Goal: Task Accomplishment & Management: Manage account settings

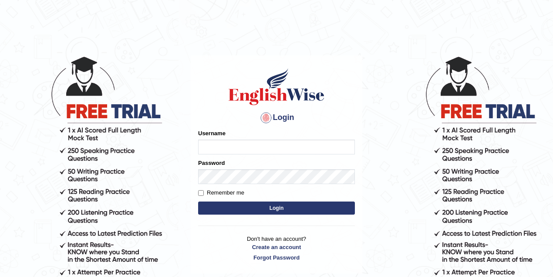
type input "drashti_parramatta"
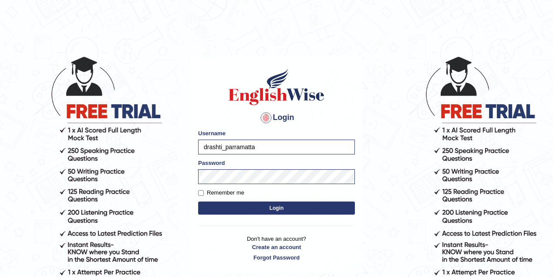
drag, startPoint x: 288, startPoint y: 149, endPoint x: 193, endPoint y: 149, distance: 94.1
click at [193, 149] on div "Login Please fix the following errors: Username drashti_parramatta Password Rem…" at bounding box center [277, 164] width 172 height 218
type input "ra"
click at [225, 193] on label "Remember me" at bounding box center [221, 192] width 46 height 9
click at [204, 193] on input "Remember me" at bounding box center [201, 193] width 6 height 6
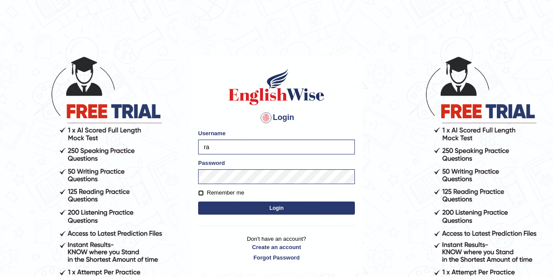
checkbox input "true"
click at [225, 145] on input "ra" at bounding box center [276, 146] width 157 height 15
type input "razib_parramatta"
click at [262, 208] on button "Login" at bounding box center [276, 207] width 157 height 13
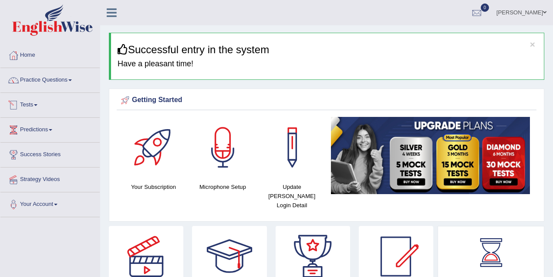
click at [32, 105] on link "Tests" at bounding box center [49, 104] width 99 height 22
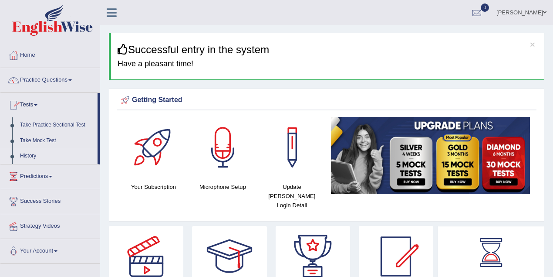
click at [26, 155] on link "History" at bounding box center [56, 156] width 81 height 16
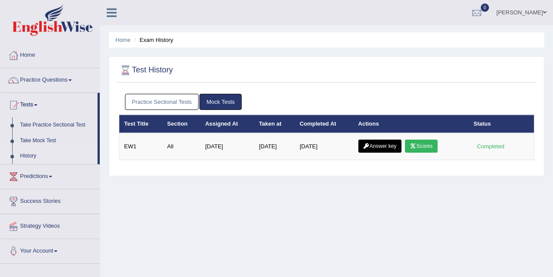
click at [142, 108] on link "Practice Sectional Tests" at bounding box center [162, 102] width 74 height 16
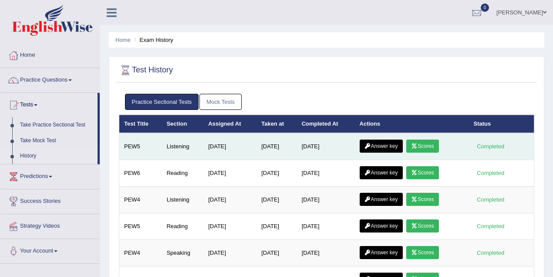
click at [424, 144] on link "Scores" at bounding box center [423, 145] width 32 height 13
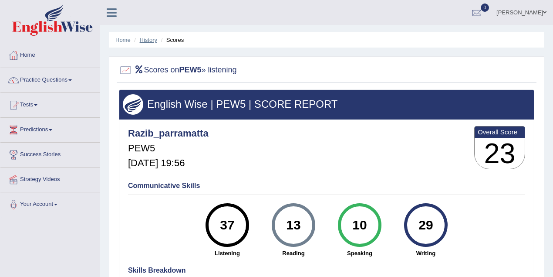
click at [144, 38] on link "History" at bounding box center [148, 40] width 17 height 7
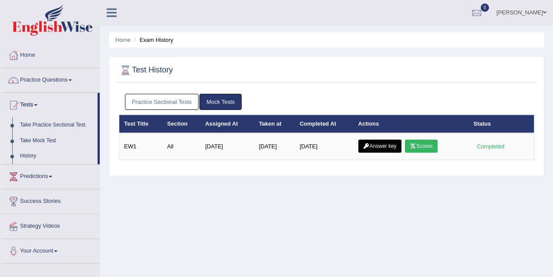
click at [173, 102] on link "Practice Sectional Tests" at bounding box center [162, 102] width 74 height 16
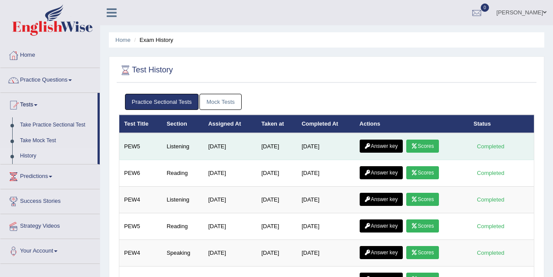
click at [388, 143] on link "Answer key" at bounding box center [381, 145] width 43 height 13
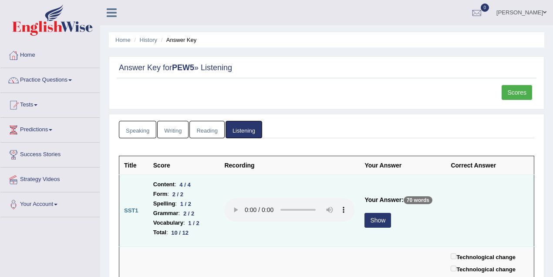
click at [373, 222] on button "Show" at bounding box center [378, 220] width 27 height 15
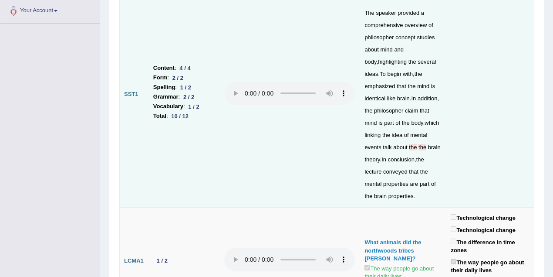
scroll to position [116, 0]
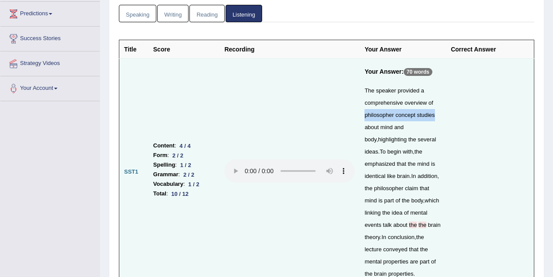
drag, startPoint x: 358, startPoint y: 114, endPoint x: 432, endPoint y: 112, distance: 74.1
click at [432, 112] on td "Your Answer: 70 words The speaker provided a comprehensive overview of philosop…" at bounding box center [403, 172] width 86 height 226
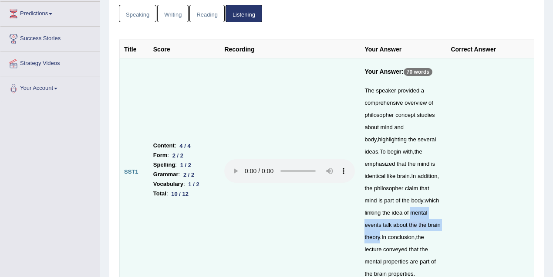
drag, startPoint x: 387, startPoint y: 211, endPoint x: 424, endPoint y: 224, distance: 38.6
click at [424, 224] on div "The speaker provided a comprehensive overview of philosopher concept studies ab…" at bounding box center [403, 182] width 77 height 195
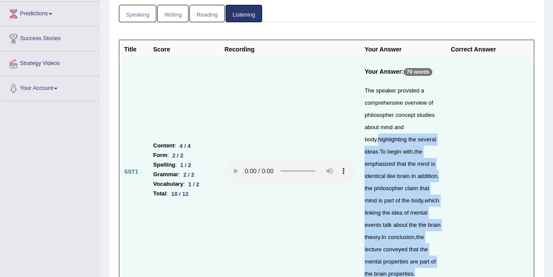
drag, startPoint x: 356, startPoint y: 137, endPoint x: 446, endPoint y: 137, distance: 89.3
click at [446, 137] on tr "SST1 Content : 4 / 4 Form : 2 / 2 Spelling : 1 / 2 Grammar : 2 / 2 Vocabulary :…" at bounding box center [326, 172] width 415 height 226
click at [476, 139] on td at bounding box center [490, 172] width 88 height 226
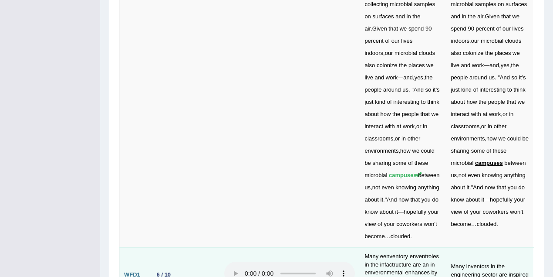
scroll to position [3106, 0]
drag, startPoint x: 153, startPoint y: 108, endPoint x: 173, endPoint y: 108, distance: 20.0
click at [173, 269] on div "6 / 10" at bounding box center [163, 273] width 21 height 9
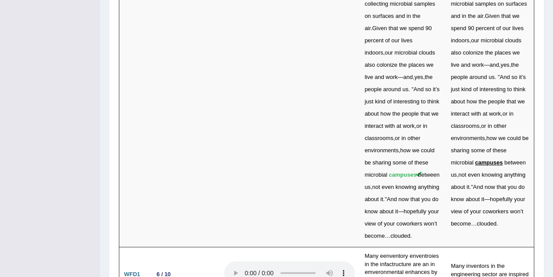
drag, startPoint x: 149, startPoint y: 212, endPoint x: 190, endPoint y: 211, distance: 41.0
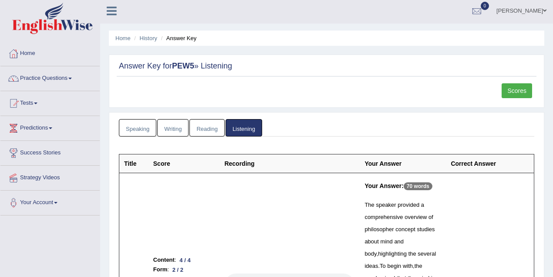
scroll to position [0, 0]
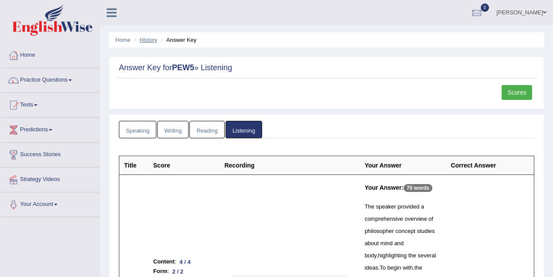
click at [149, 41] on link "History" at bounding box center [148, 40] width 17 height 7
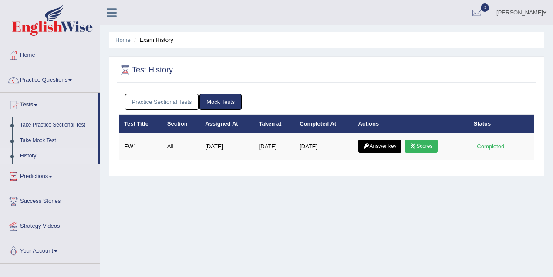
click at [174, 102] on link "Practice Sectional Tests" at bounding box center [162, 102] width 74 height 16
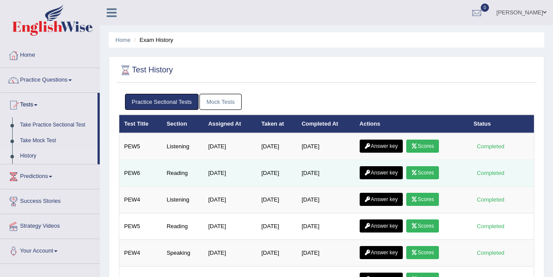
click at [427, 173] on link "Scores" at bounding box center [423, 172] width 32 height 13
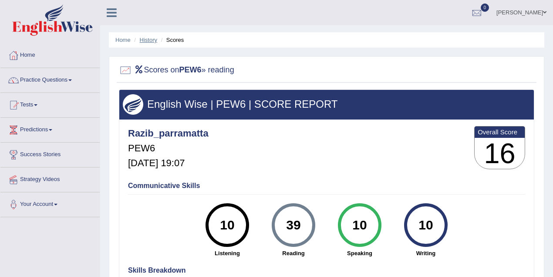
click at [151, 37] on link "History" at bounding box center [148, 40] width 17 height 7
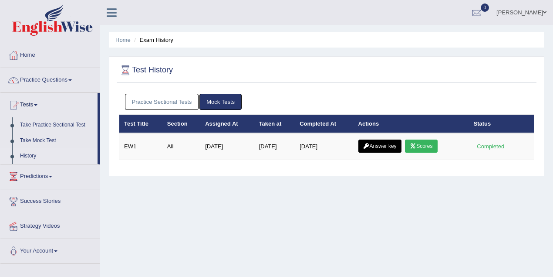
click at [183, 102] on link "Practice Sectional Tests" at bounding box center [162, 102] width 74 height 16
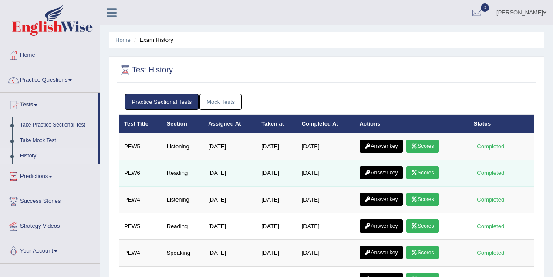
click at [390, 175] on link "Answer key" at bounding box center [381, 172] width 43 height 13
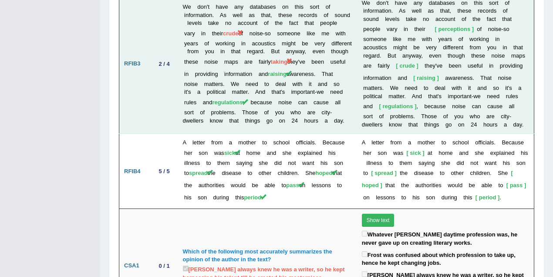
scroll to position [1568, 0]
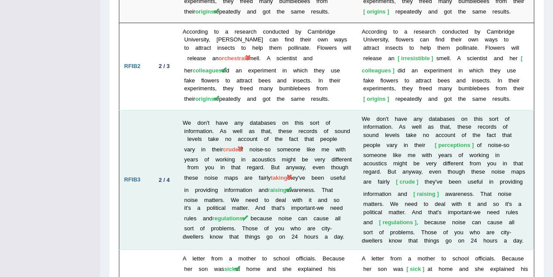
drag, startPoint x: 210, startPoint y: 105, endPoint x: 226, endPoint y: 105, distance: 15.3
click at [226, 110] on td "We don't have any databases on this sort of information. As well as that, these…" at bounding box center [267, 180] width 179 height 140
drag, startPoint x: 182, startPoint y: 133, endPoint x: 295, endPoint y: 136, distance: 112.5
click at [295, 136] on td "We don't have any databases on this sort of information. As well as that, these…" at bounding box center [267, 180] width 179 height 140
drag, startPoint x: 299, startPoint y: 132, endPoint x: 319, endPoint y: 132, distance: 20.0
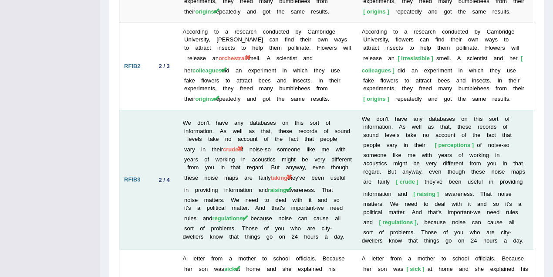
click at [319, 132] on td "We don't have any databases on this sort of information. As well as that, these…" at bounding box center [267, 180] width 179 height 140
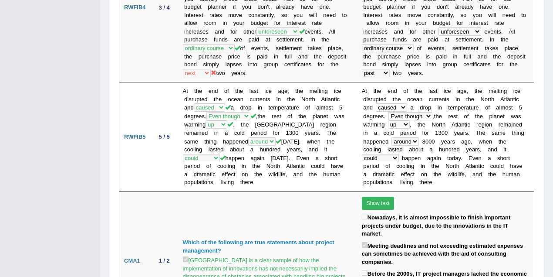
scroll to position [0, 0]
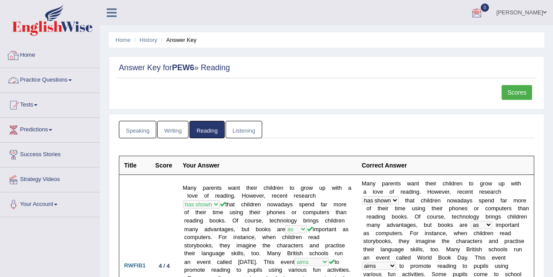
click at [32, 59] on link "Home" at bounding box center [49, 54] width 99 height 22
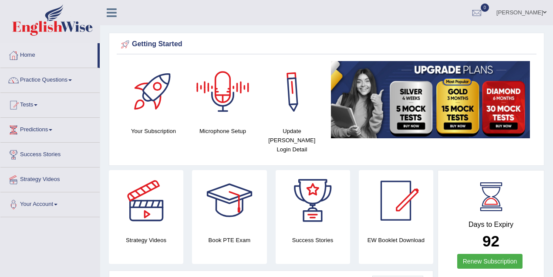
click at [519, 19] on link "[PERSON_NAME]" at bounding box center [521, 11] width 63 height 23
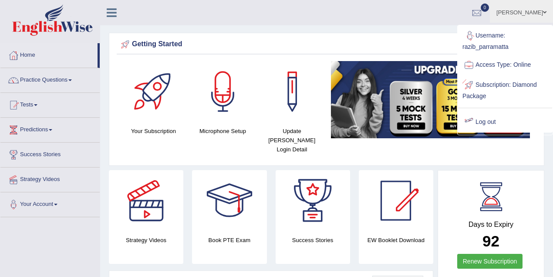
click at [483, 120] on link "Log out" at bounding box center [505, 122] width 94 height 20
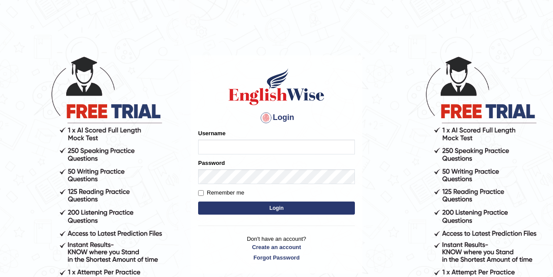
type input "razib_parramatta"
click at [295, 52] on main "Login Please fix the following errors: Username razib_parramatta Password Remem…" at bounding box center [277, 151] width 174 height 247
